Goal: Understand process/instructions: Learn about a topic

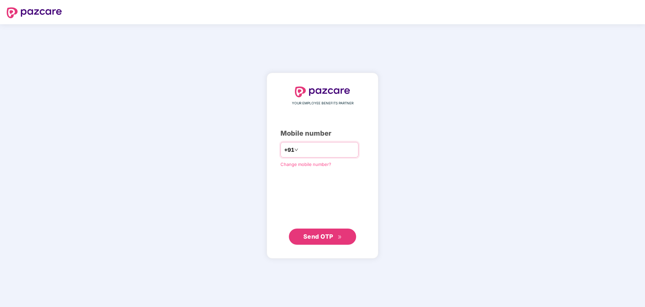
click at [328, 149] on input "number" at bounding box center [327, 149] width 55 height 11
type input "**********"
click at [328, 239] on span "Send OTP" at bounding box center [318, 235] width 30 height 7
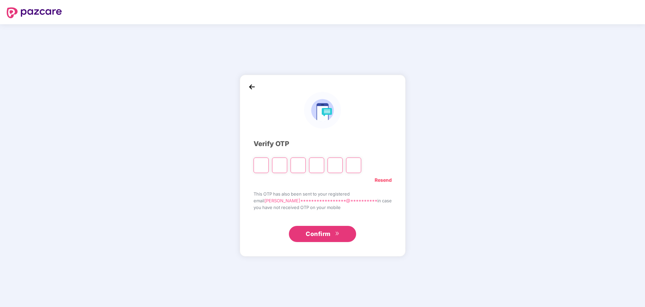
paste input "*"
type input "*"
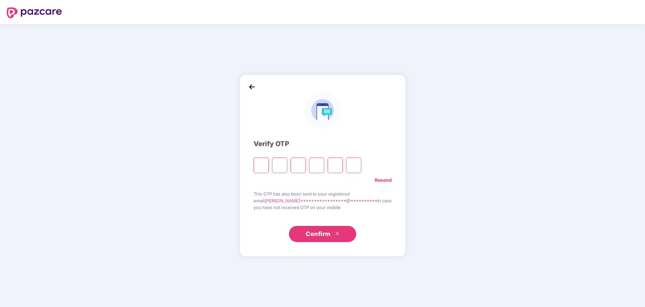
type input "*"
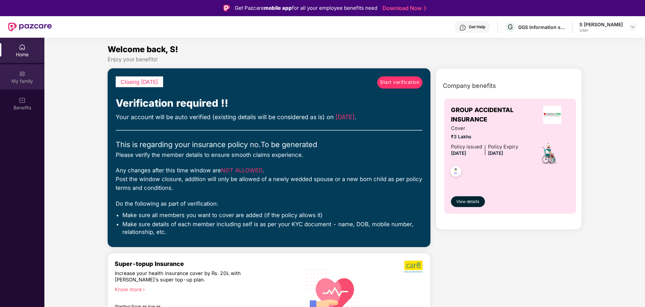
click at [25, 81] on div "My family" at bounding box center [22, 81] width 44 height 7
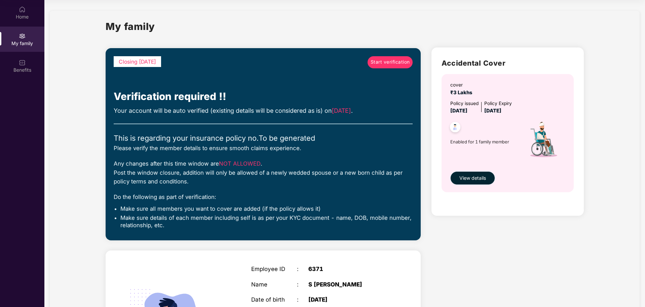
click at [484, 177] on span "View details" at bounding box center [472, 177] width 27 height 7
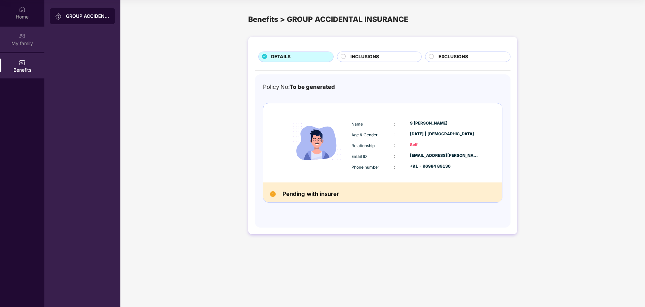
click at [28, 45] on div "My family" at bounding box center [22, 43] width 44 height 7
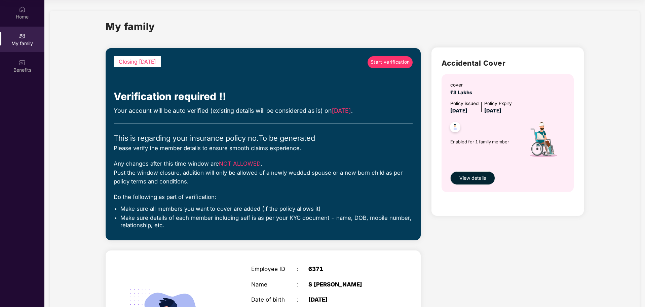
click at [394, 61] on span "Start verification" at bounding box center [390, 62] width 39 height 7
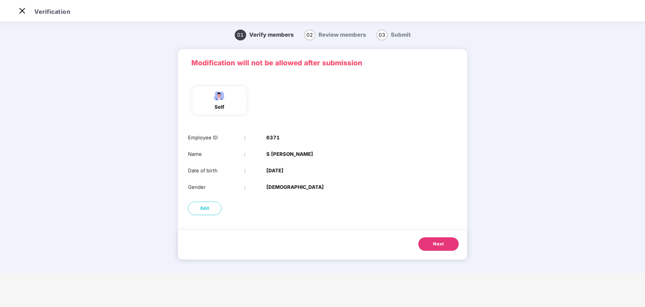
click at [438, 249] on button "Next" at bounding box center [438, 243] width 40 height 13
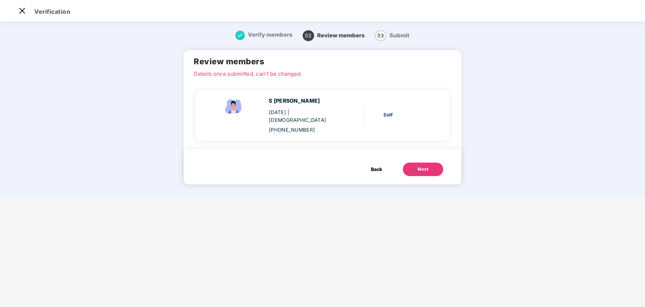
click at [378, 165] on span "Back" at bounding box center [376, 168] width 11 height 7
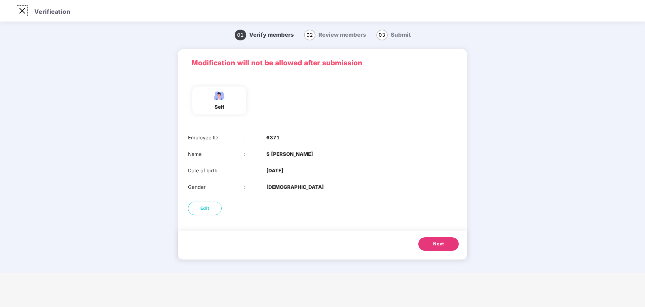
click at [21, 14] on img at bounding box center [22, 10] width 11 height 11
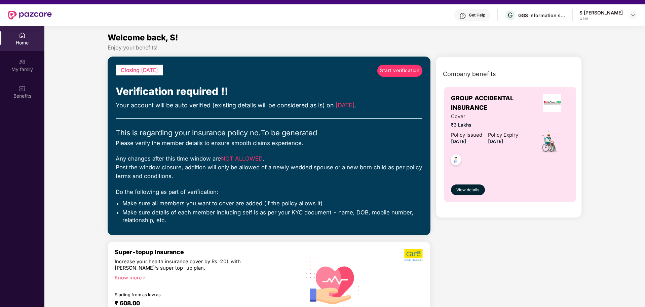
scroll to position [0, 0]
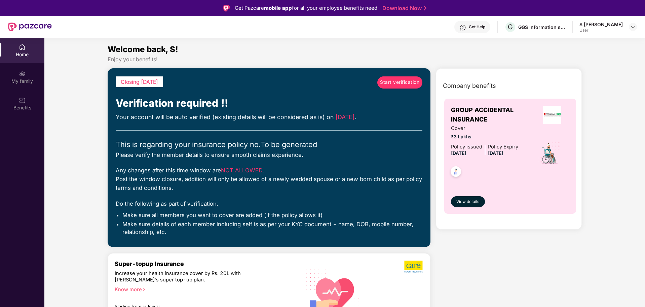
click at [393, 85] on span "Start verification" at bounding box center [399, 82] width 39 height 7
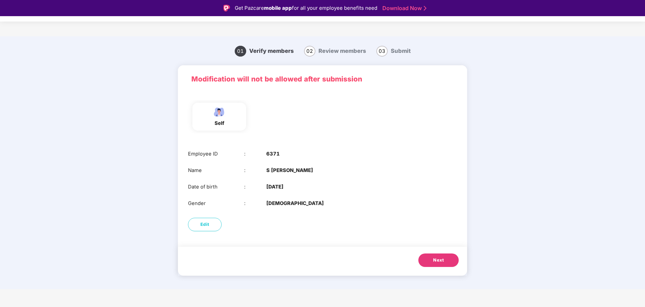
click at [436, 263] on span "Next" at bounding box center [438, 260] width 11 height 7
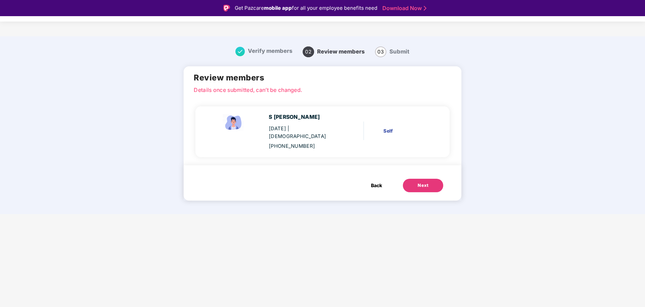
scroll to position [16, 0]
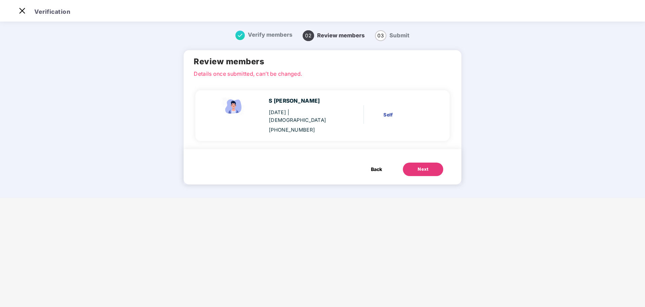
click at [374, 165] on span "Back" at bounding box center [376, 168] width 11 height 7
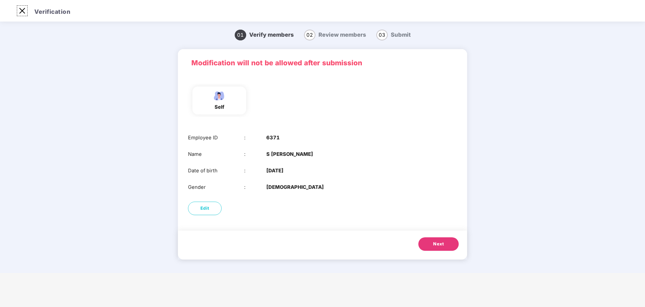
click at [22, 15] on img at bounding box center [22, 10] width 11 height 11
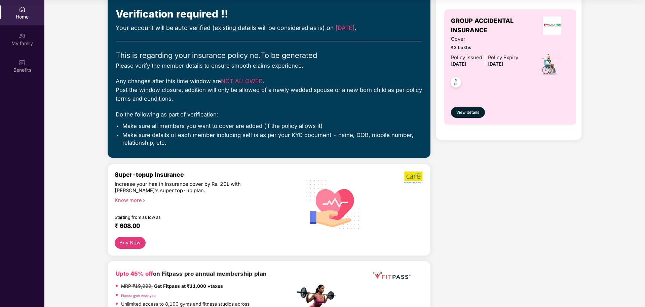
scroll to position [0, 0]
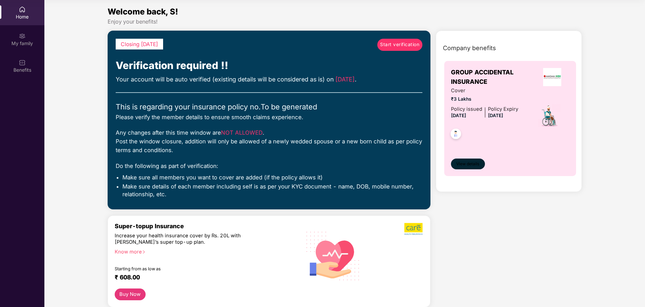
click at [474, 167] on span "View details" at bounding box center [467, 164] width 23 height 6
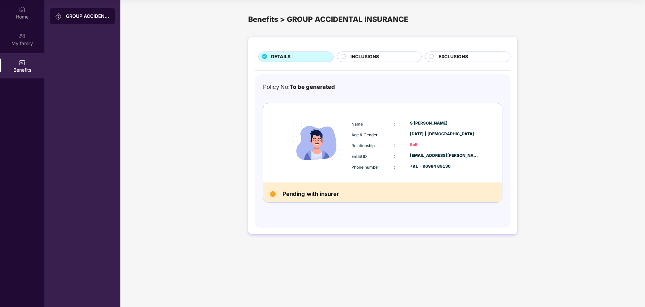
click at [354, 54] on span "INCLUSIONS" at bounding box center [365, 56] width 29 height 7
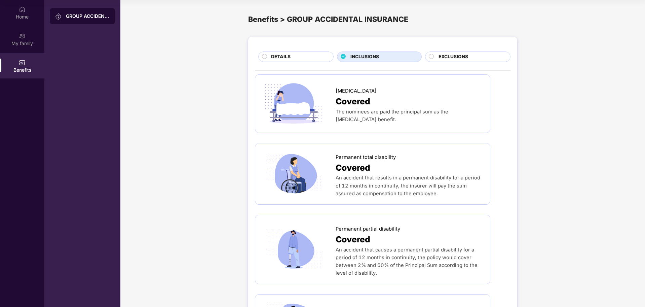
click at [285, 53] on span "DETAILS" at bounding box center [281, 56] width 20 height 7
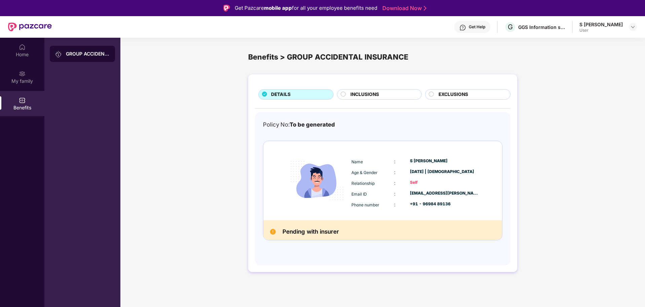
click at [76, 53] on div "GROUP ACCIDENTAL INSURANCE" at bounding box center [88, 53] width 44 height 7
click at [22, 50] on img at bounding box center [22, 47] width 7 height 7
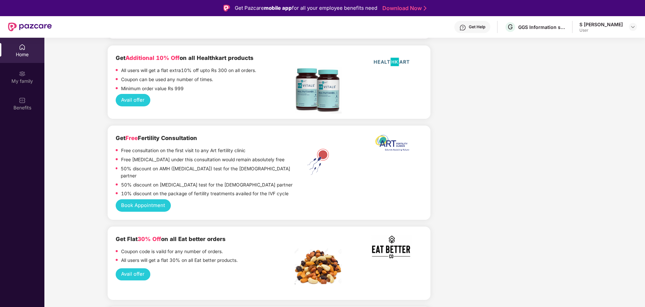
scroll to position [967, 0]
